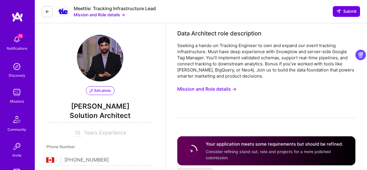
select select "CA"
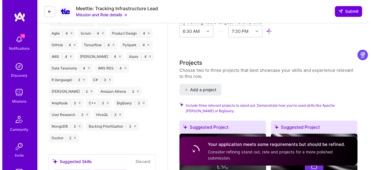
scroll to position [649, 0]
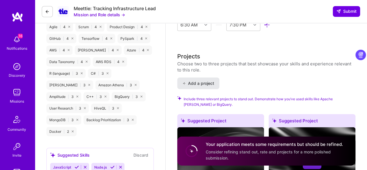
click at [200, 80] on span "Add a project" at bounding box center [198, 83] width 32 height 6
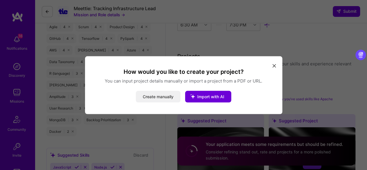
click at [163, 98] on button "Create manually" at bounding box center [158, 96] width 45 height 12
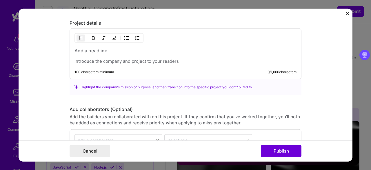
scroll to position [510, 0]
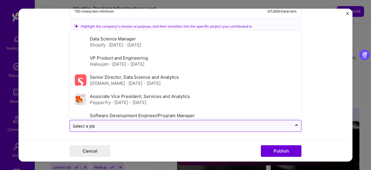
click at [108, 126] on input "text" at bounding box center [181, 126] width 216 height 6
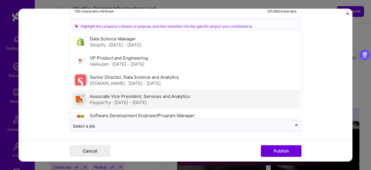
click at [115, 99] on span "· [DATE] - [DATE]" at bounding box center [129, 102] width 34 height 6
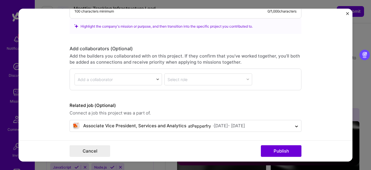
click at [34, 99] on form "Project title Company Project industry Industry Project Link (Optional) Drag an…" at bounding box center [186, 84] width 334 height 153
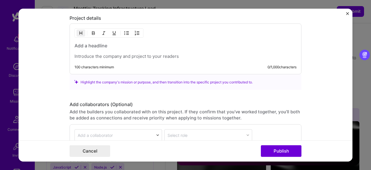
scroll to position [454, 0]
click at [81, 54] on p at bounding box center [185, 56] width 222 height 6
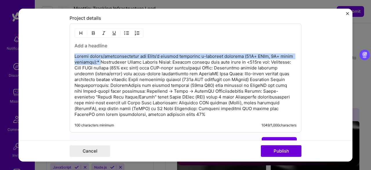
drag, startPoint x: 97, startPoint y: 60, endPoint x: 61, endPoint y: 54, distance: 36.3
click at [61, 54] on form "Project title Company Project industry Industry Project Link (Optional) Drag an…" at bounding box center [186, 84] width 334 height 153
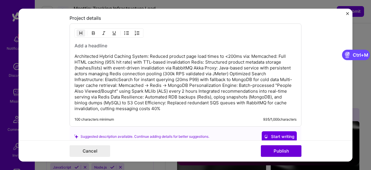
click at [75, 43] on h3 at bounding box center [185, 45] width 222 height 6
paste div
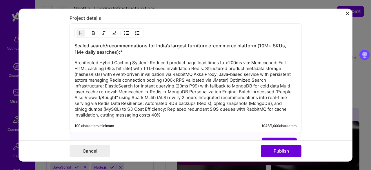
click at [126, 53] on h3 "Scaled search/recommendations for India’s largest furniture e-commerce platform…" at bounding box center [185, 48] width 222 height 13
click at [261, 44] on h3 "Scaled search/recommendations for India’s largest furniture e-commerce platform…" at bounding box center [185, 48] width 222 height 13
click at [280, 43] on h3 "Scaled search/recommendations for India’s largest furniture e-commerce platform…" at bounding box center [185, 48] width 222 height 13
click at [152, 94] on p "Architected Hybrid Caching System: Reduced product page load times to <200ms vi…" at bounding box center [185, 89] width 222 height 58
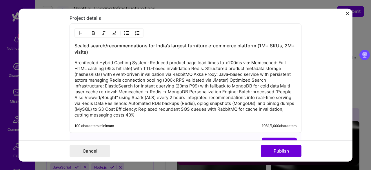
click at [278, 60] on p "Architected Hybrid Caching System: Reduced product page load times to <200ms vi…" at bounding box center [185, 89] width 222 height 58
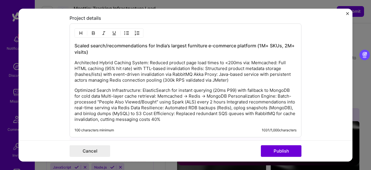
click at [227, 93] on p "Optimized Search Infrastructure: ElasticSearch for instant querying (20ms P99) …" at bounding box center [185, 104] width 222 height 35
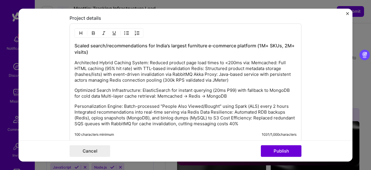
click at [198, 109] on p "Personalization Engine: Batch-processed "People Also Viewed/Bought" using Spark…" at bounding box center [185, 114] width 222 height 23
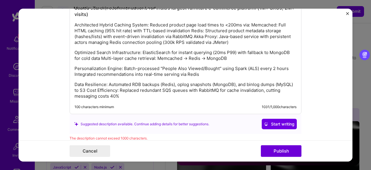
scroll to position [493, 0]
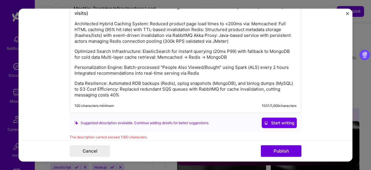
click at [85, 87] on p "Data Resilience: Automated RDB backups (Redis), oplog snapshots (MongoDB), and …" at bounding box center [185, 88] width 222 height 17
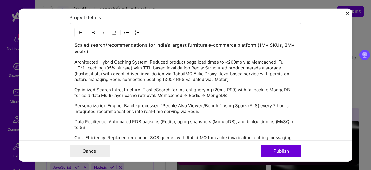
scroll to position [454, 0]
click at [99, 70] on p "Architected Hybrid Caching System: Reduced product page load times to <200ms vi…" at bounding box center [185, 70] width 222 height 23
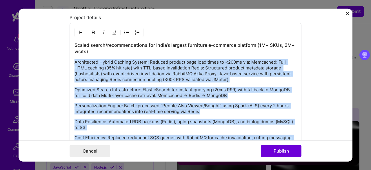
drag, startPoint x: 72, startPoint y: 60, endPoint x: 246, endPoint y: 142, distance: 192.1
click at [246, 142] on form "Project title Company Project industry Industry Project Link (Optional) Drag an…" at bounding box center [186, 84] width 334 height 153
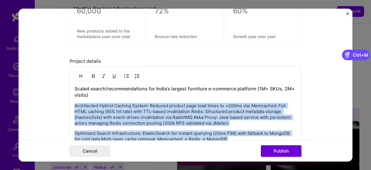
scroll to position [411, 0]
click at [125, 74] on img "button" at bounding box center [126, 76] width 5 height 5
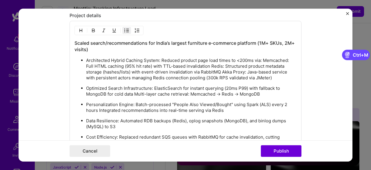
scroll to position [456, 0]
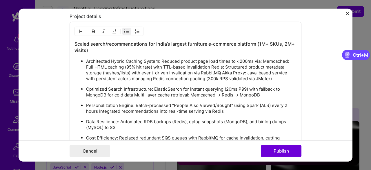
click at [210, 64] on p "Architected Hybrid Caching System: Reduced product page load times to <200ms vi…" at bounding box center [191, 69] width 210 height 23
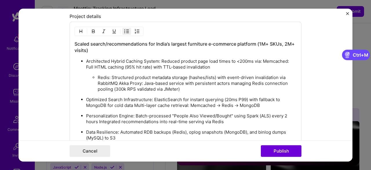
click at [263, 59] on p "Architected Hybrid Caching System: Reduced product page load times to <200ms vi…" at bounding box center [191, 64] width 210 height 12
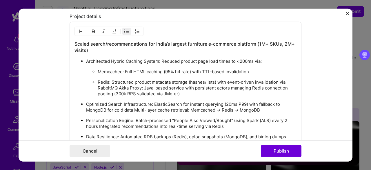
click at [118, 85] on p "Redis: Structured product metadata storage (hashes/lists) with event-driven inv…" at bounding box center [197, 87] width 199 height 17
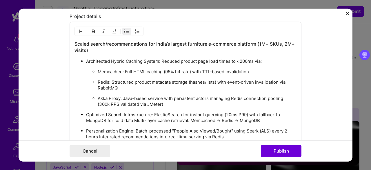
click at [167, 100] on p "Akka Proxy: Java-based service with persistent actors managing Redis connection…" at bounding box center [197, 101] width 199 height 12
click at [168, 69] on p "Memcached: Full HTML caching (95% hit rate) with TTL-based invalidation" at bounding box center [197, 72] width 199 height 6
click at [168, 74] on ul "Memcached: Full HTML caching (80% hit rate) with TTL-based invalidation Redis: …" at bounding box center [191, 87] width 210 height 39
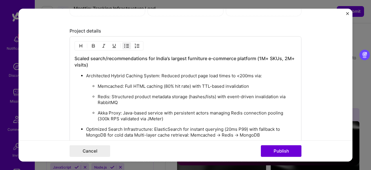
scroll to position [441, 0]
click at [244, 74] on p "Architected Hybrid Caching System: Reduced product page load times to <200ms vi…" at bounding box center [191, 76] width 210 height 6
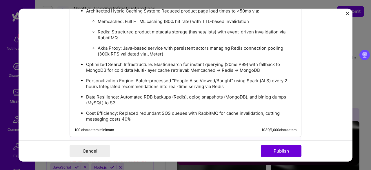
scroll to position [505, 0]
click at [245, 62] on p "Optimized Search Infrastructure: ElasticSearch for instant querying (20ms P99) …" at bounding box center [191, 68] width 210 height 12
click at [151, 62] on p "Optimized Search Infrastructure: ElasticSearch for instant querying (20ms P99) …" at bounding box center [191, 68] width 210 height 12
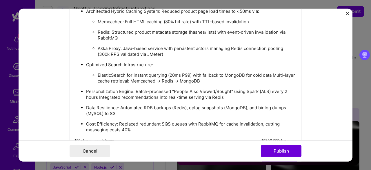
click at [272, 73] on p "ElasticSearch for instant querying (20ms P99) with fallback to MongoDB for cold…" at bounding box center [197, 78] width 199 height 12
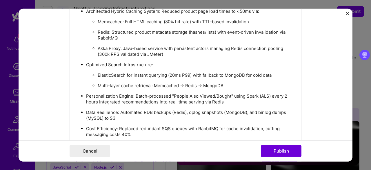
click at [132, 93] on p "Personalization Engine: Batch-processed "People Also Viewed/Bought" using Spark…" at bounding box center [191, 99] width 210 height 12
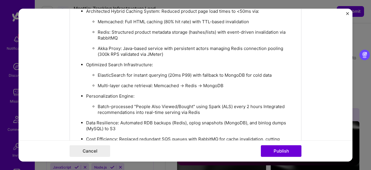
click at [261, 103] on p "Batch-processed "People Also Viewed/Bought" using Spark (ALS) every 2 hours Int…" at bounding box center [197, 109] width 199 height 12
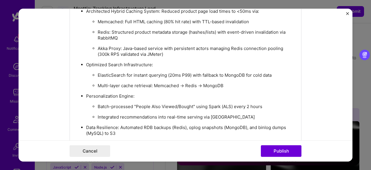
click at [260, 103] on p "Batch-processed "People Also Viewed/Bought" using Spark (ALS) every 2 hours" at bounding box center [197, 106] width 199 height 6
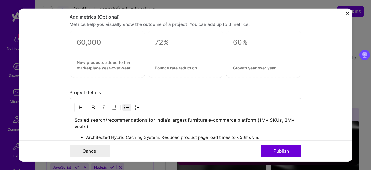
scroll to position [379, 0]
click at [77, 39] on textarea at bounding box center [107, 42] width 61 height 9
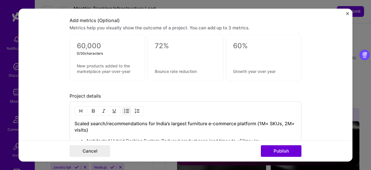
scroll to position [376, 0]
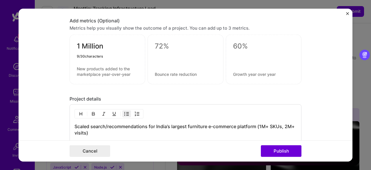
type textarea "1 Million"
click at [89, 70] on textarea at bounding box center [107, 71] width 61 height 11
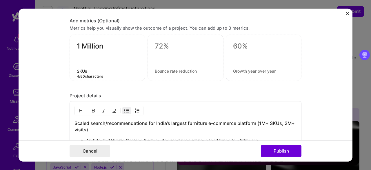
type textarea "SKUs"
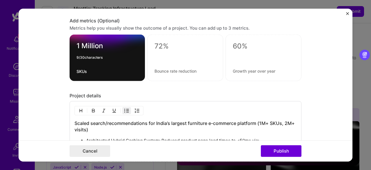
click at [103, 48] on textarea "1 Million" at bounding box center [107, 46] width 61 height 11
type textarea "1 Million+"
click at [163, 46] on textarea at bounding box center [184, 46] width 61 height 9
type textarea "2 Million+"
click at [155, 68] on textarea at bounding box center [184, 71] width 61 height 6
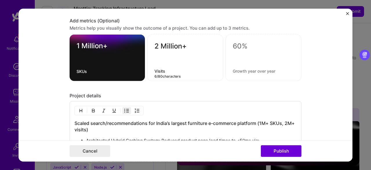
type textarea "Visits"
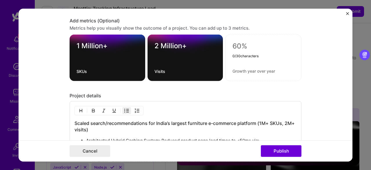
click at [232, 44] on textarea at bounding box center [263, 46] width 62 height 9
type textarea "300k"
click at [232, 72] on textarea at bounding box center [263, 71] width 62 height 6
type textarea "Requests per Second"
click at [316, 89] on form "Project title Company Project industry Industry Project Link (Optional) Drag an…" at bounding box center [186, 84] width 334 height 153
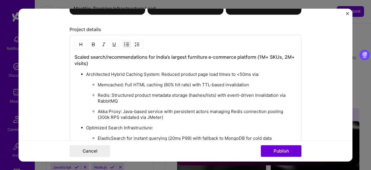
scroll to position [443, 0]
